Goal: Transaction & Acquisition: Purchase product/service

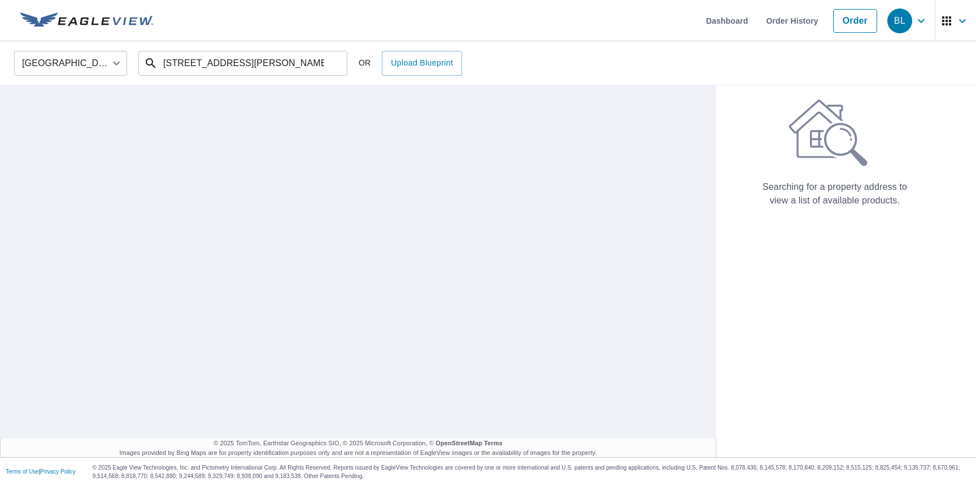
type input "[STREET_ADDRESS][PERSON_NAME]"
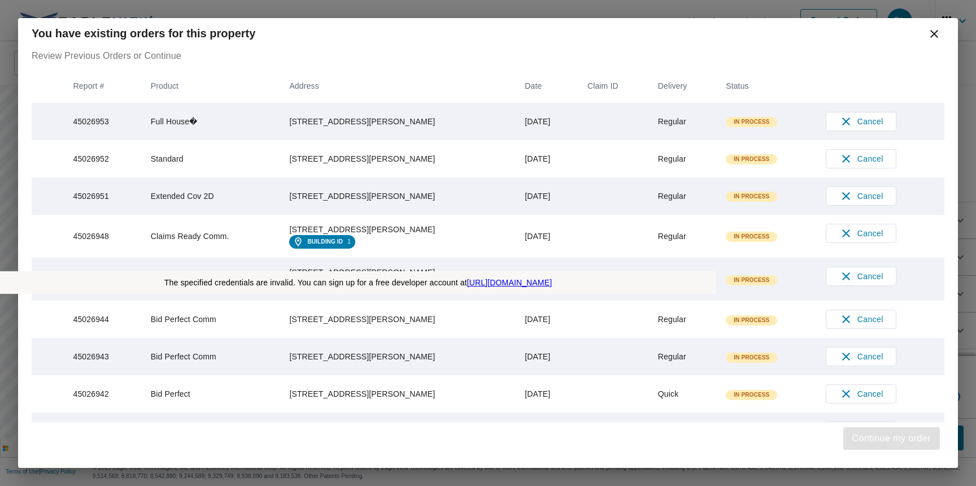
click at [887, 438] on span "Continue my order" at bounding box center [891, 438] width 78 height 16
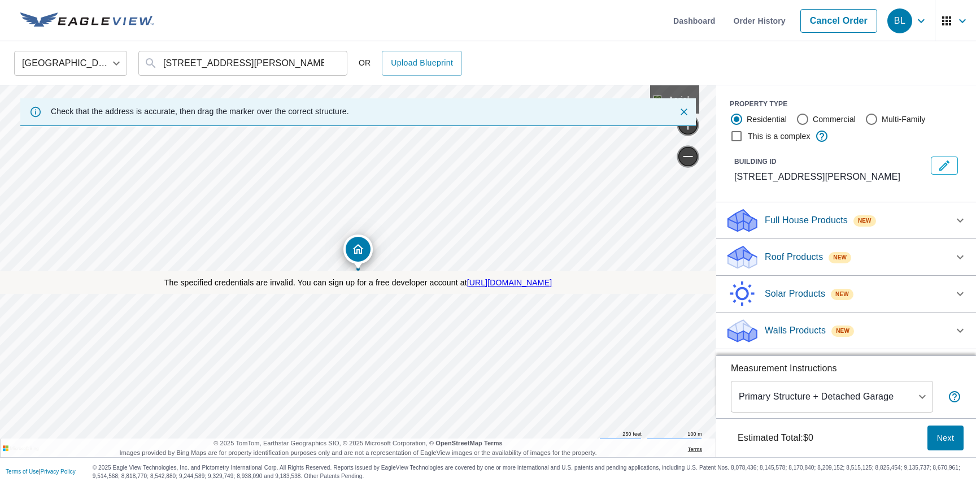
click at [794, 257] on p "Roof Products" at bounding box center [793, 257] width 58 height 14
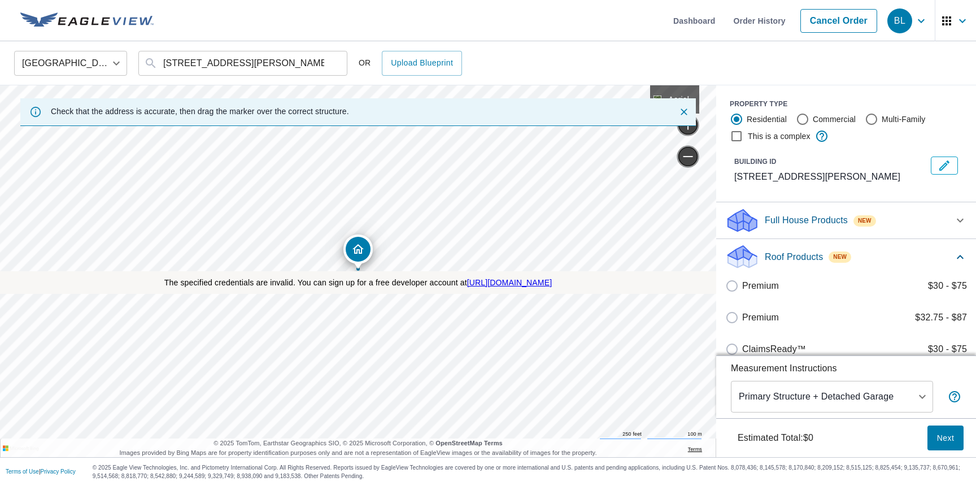
click at [854, 318] on label "Premium $32.75 - $87" at bounding box center [854, 317] width 225 height 14
click at [742, 318] on input "Premium $32.75 - $87" at bounding box center [733, 317] width 17 height 14
checkbox input "true"
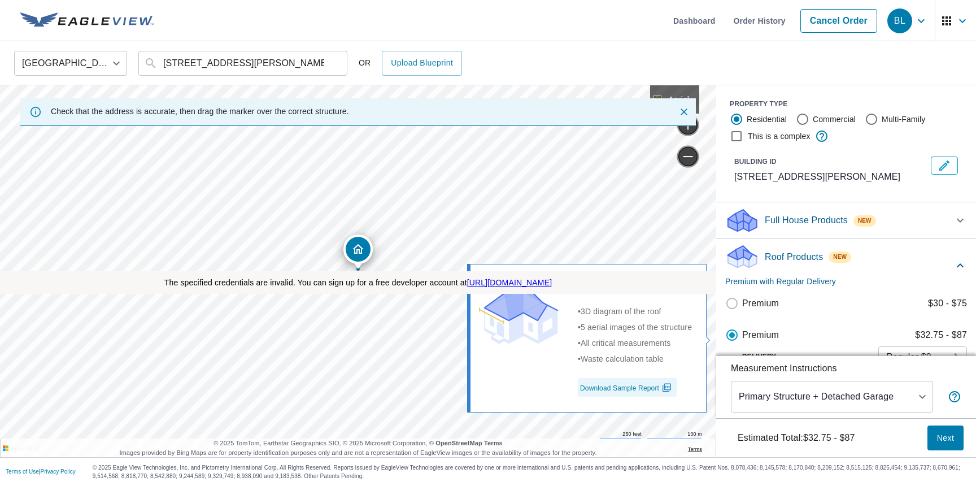
click at [944, 437] on span "Next" at bounding box center [945, 438] width 18 height 14
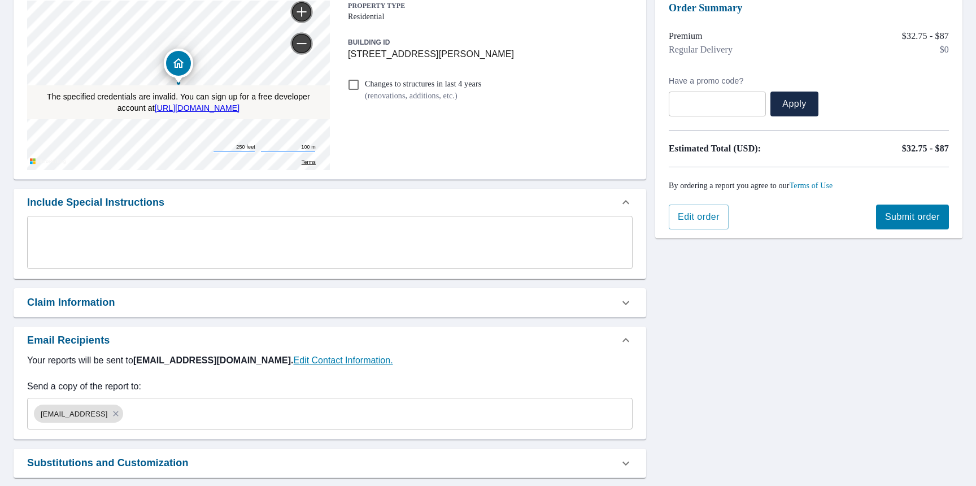
scroll to position [225, 0]
